Goal: Find specific page/section: Find specific page/section

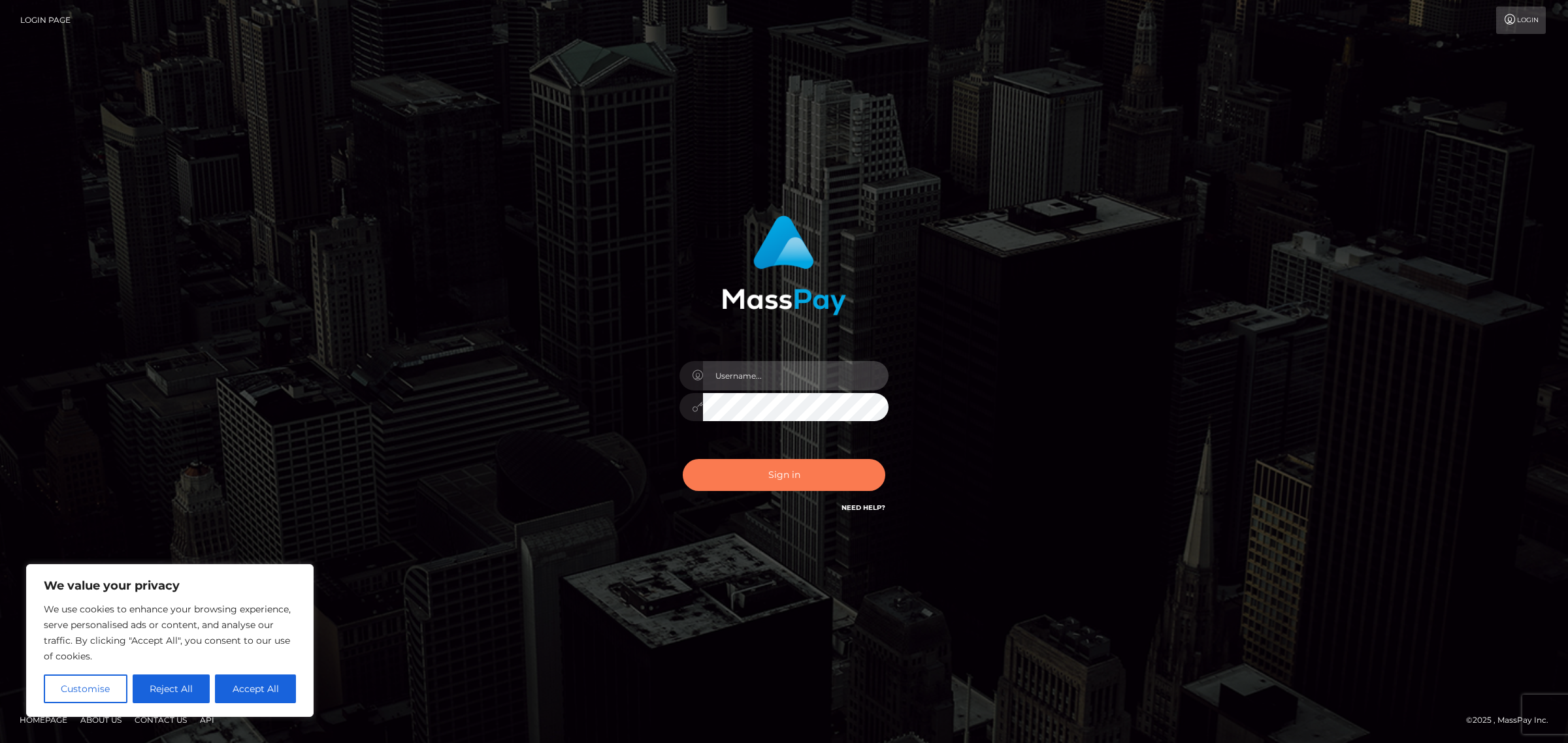
type input "Jennifer"
click at [762, 475] on button "Sign in" at bounding box center [783, 475] width 202 height 32
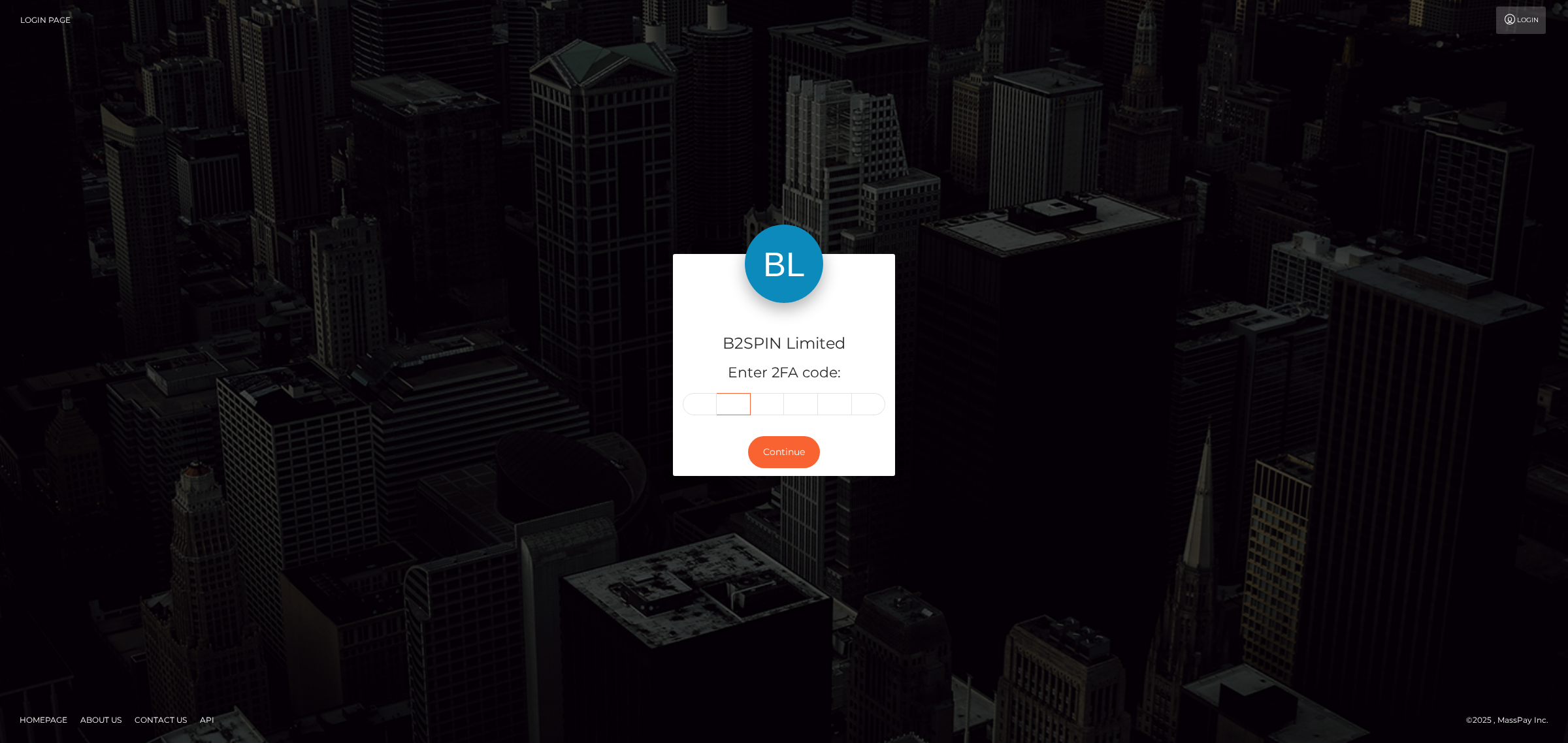
click at [720, 398] on input "text" at bounding box center [733, 404] width 34 height 22
click at [707, 401] on input "text" at bounding box center [699, 404] width 34 height 22
type input "4"
type input "2"
type input "4"
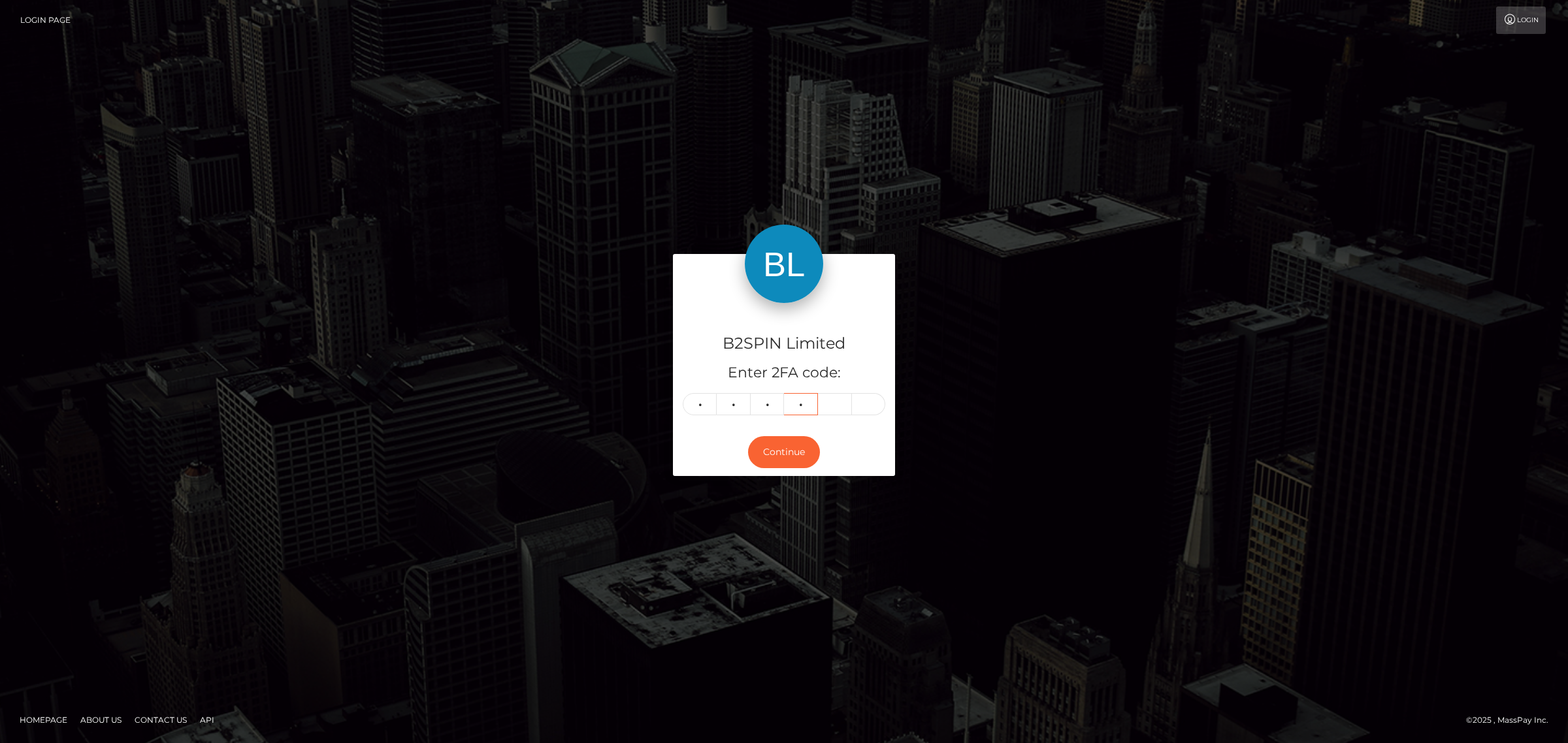
type input "0"
type input "1"
type input "7"
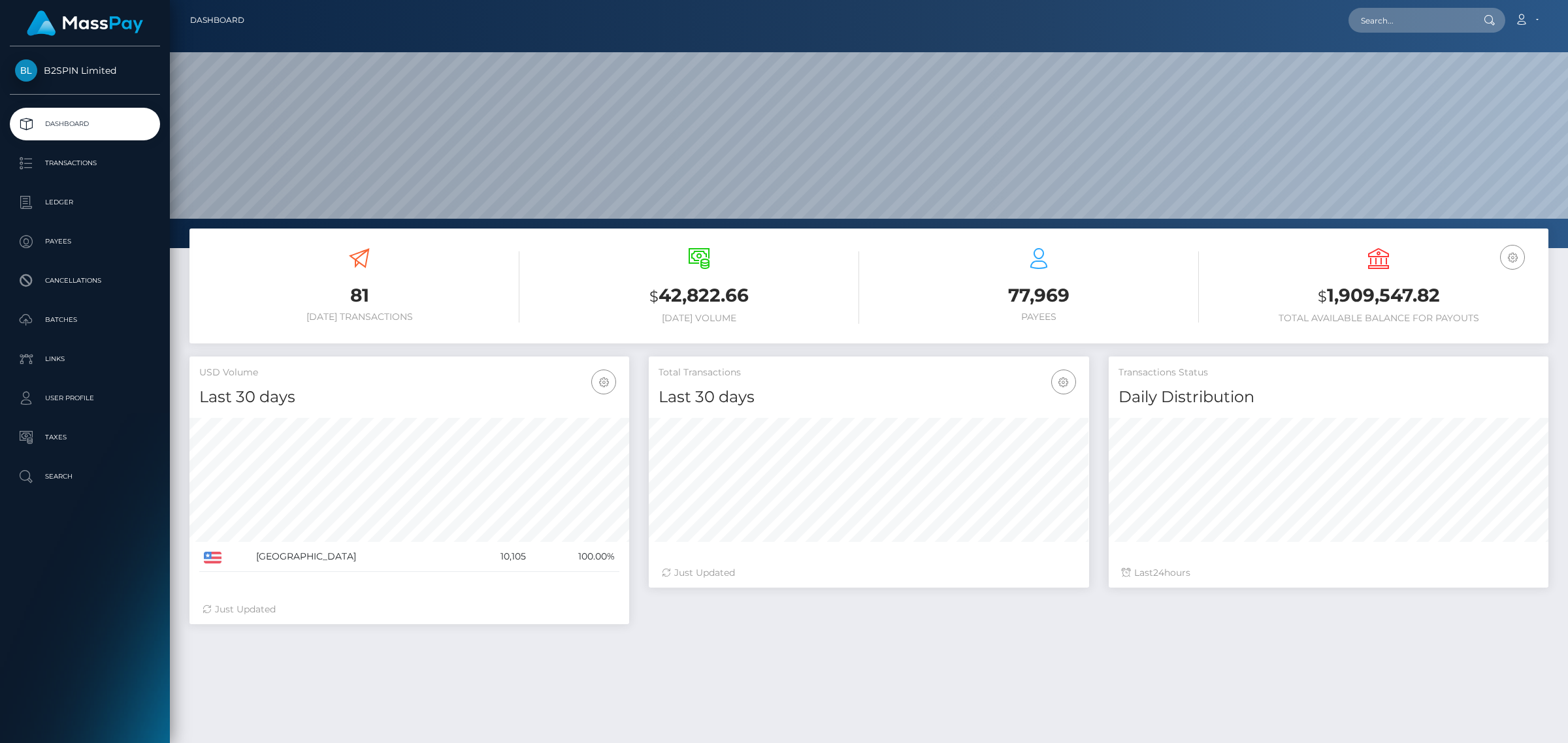
scroll to position [230, 439]
click at [1424, 30] on input "text" at bounding box center [1410, 20] width 123 height 24
paste input "225e33f5-cc79-400b-8e82-b27f4fe5674f"
click at [1427, 21] on input "225e33f5-cc79-400b-8e82-b27f4fe5674f" at bounding box center [1410, 20] width 123 height 24
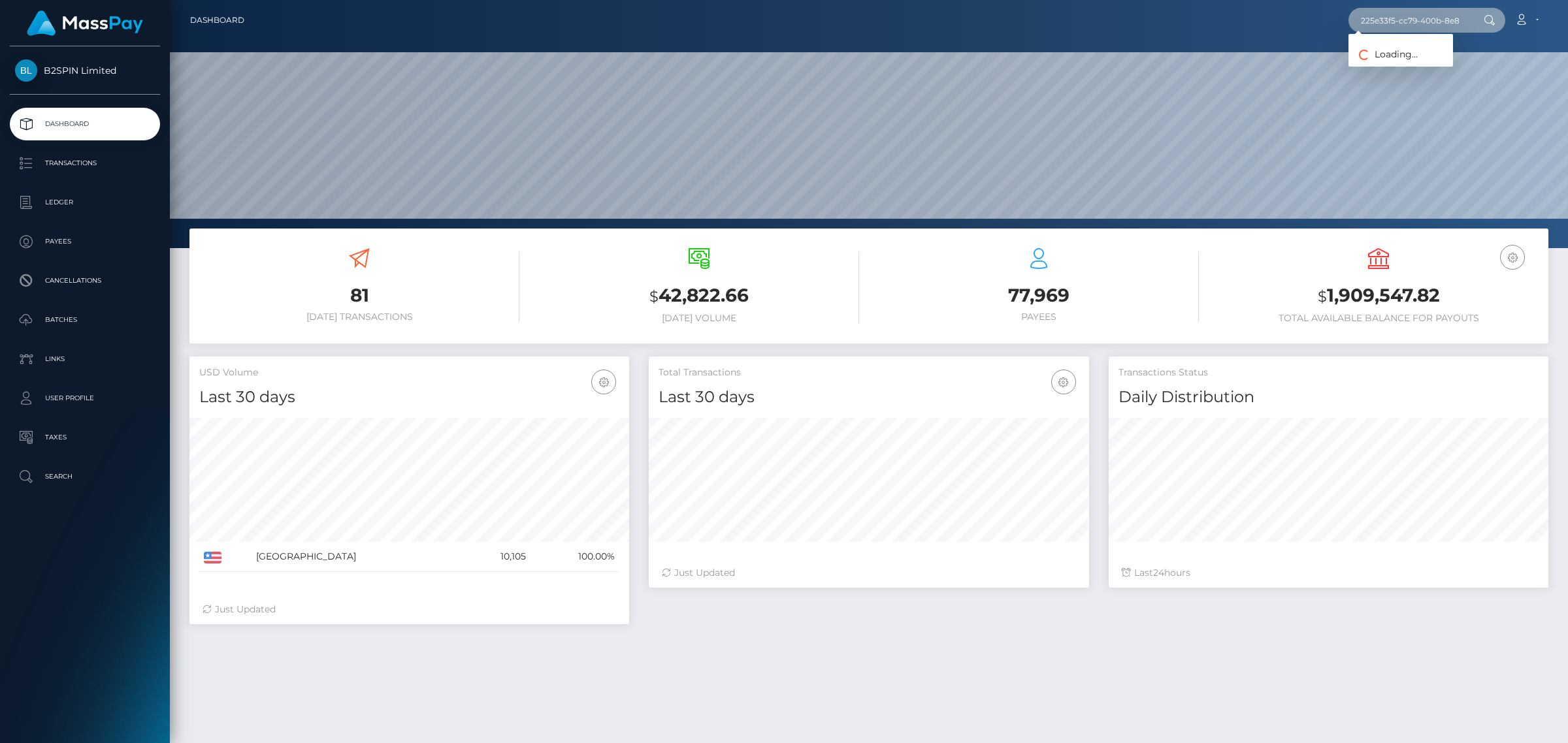
paste input "060221266"
type input "2060221266"
click at [1418, 67] on link "MELINDA SUE JOHNSON" at bounding box center [1400, 67] width 104 height 24
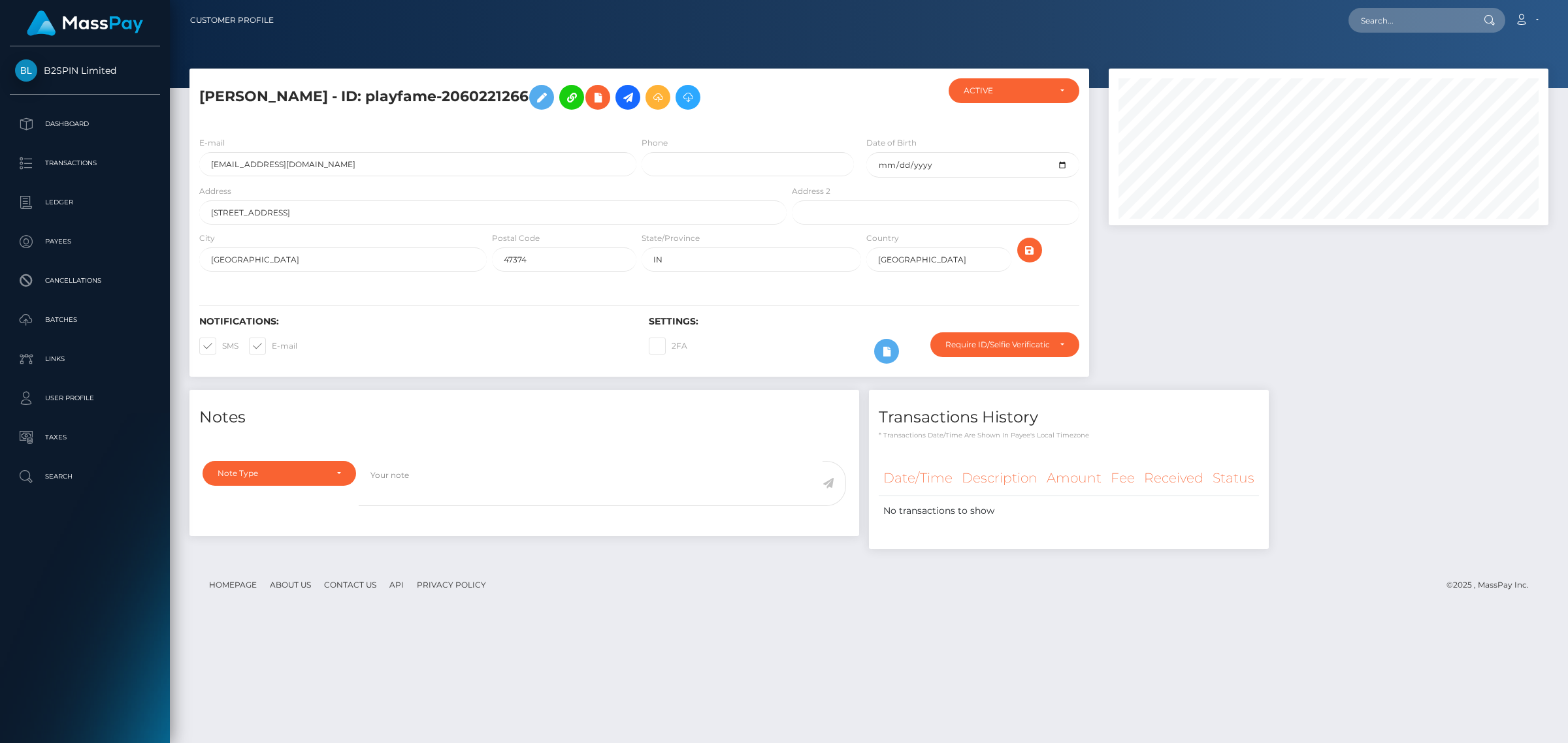
scroll to position [157, 439]
